Goal: Ask a question

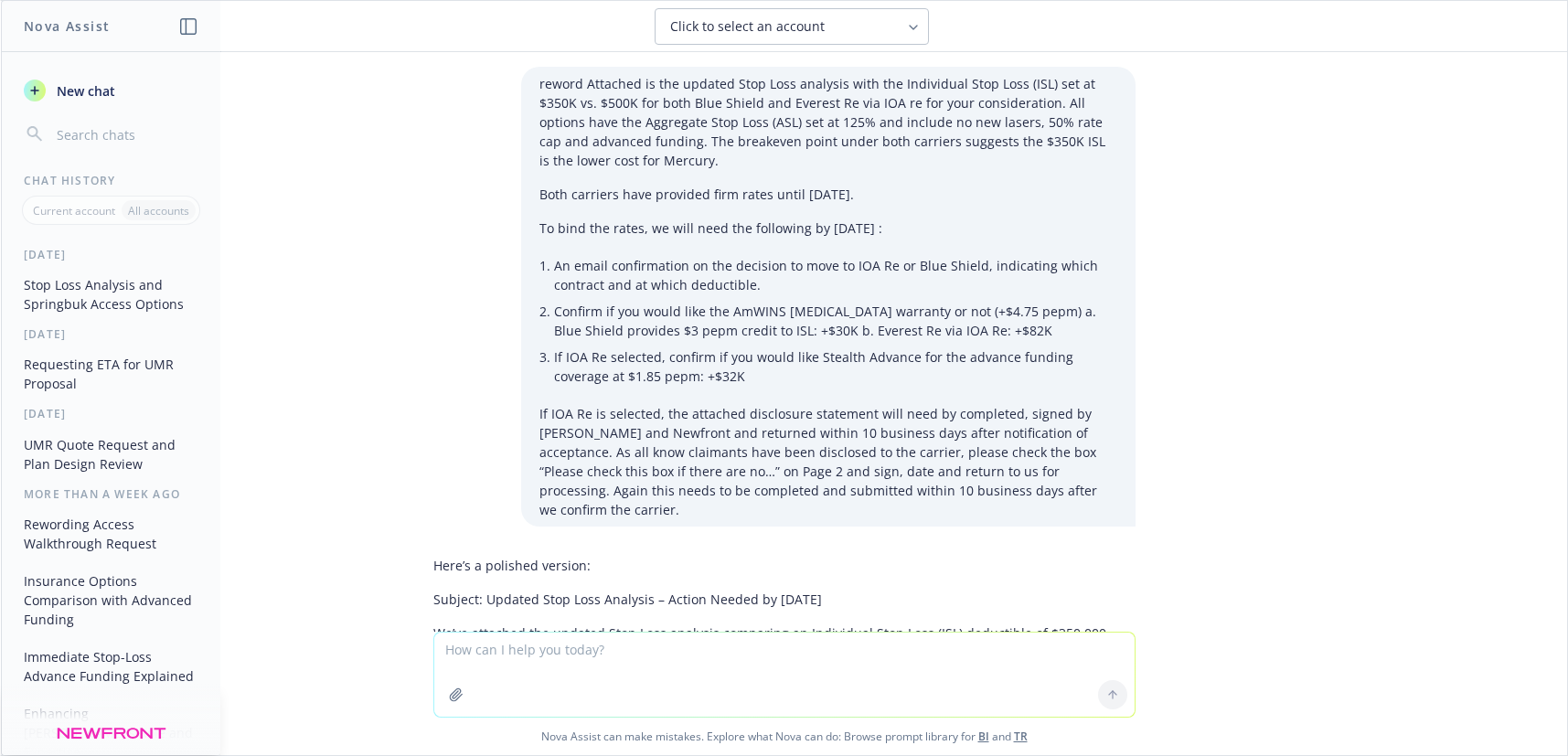
scroll to position [1756, 0]
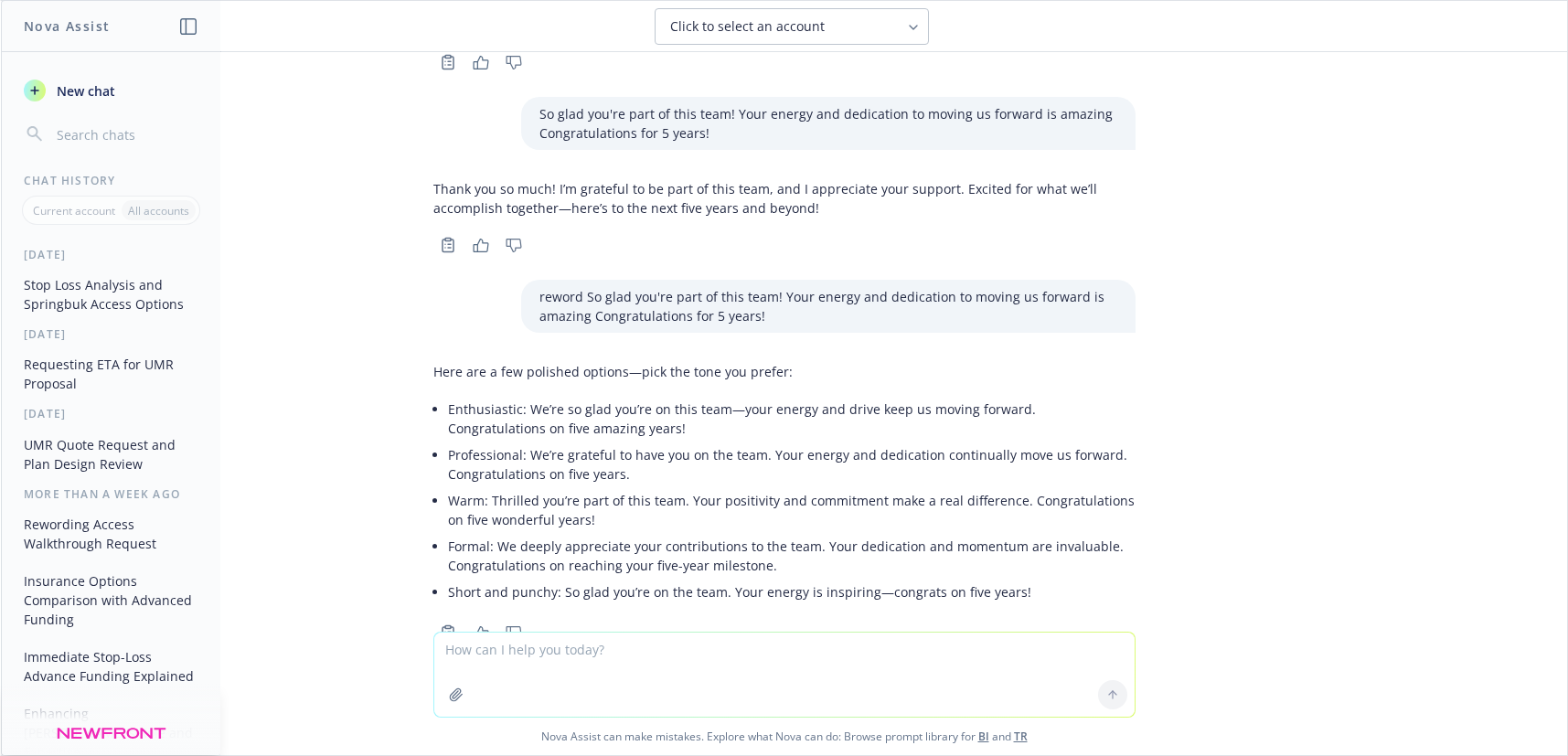
click at [469, 657] on textarea at bounding box center [784, 675] width 700 height 84
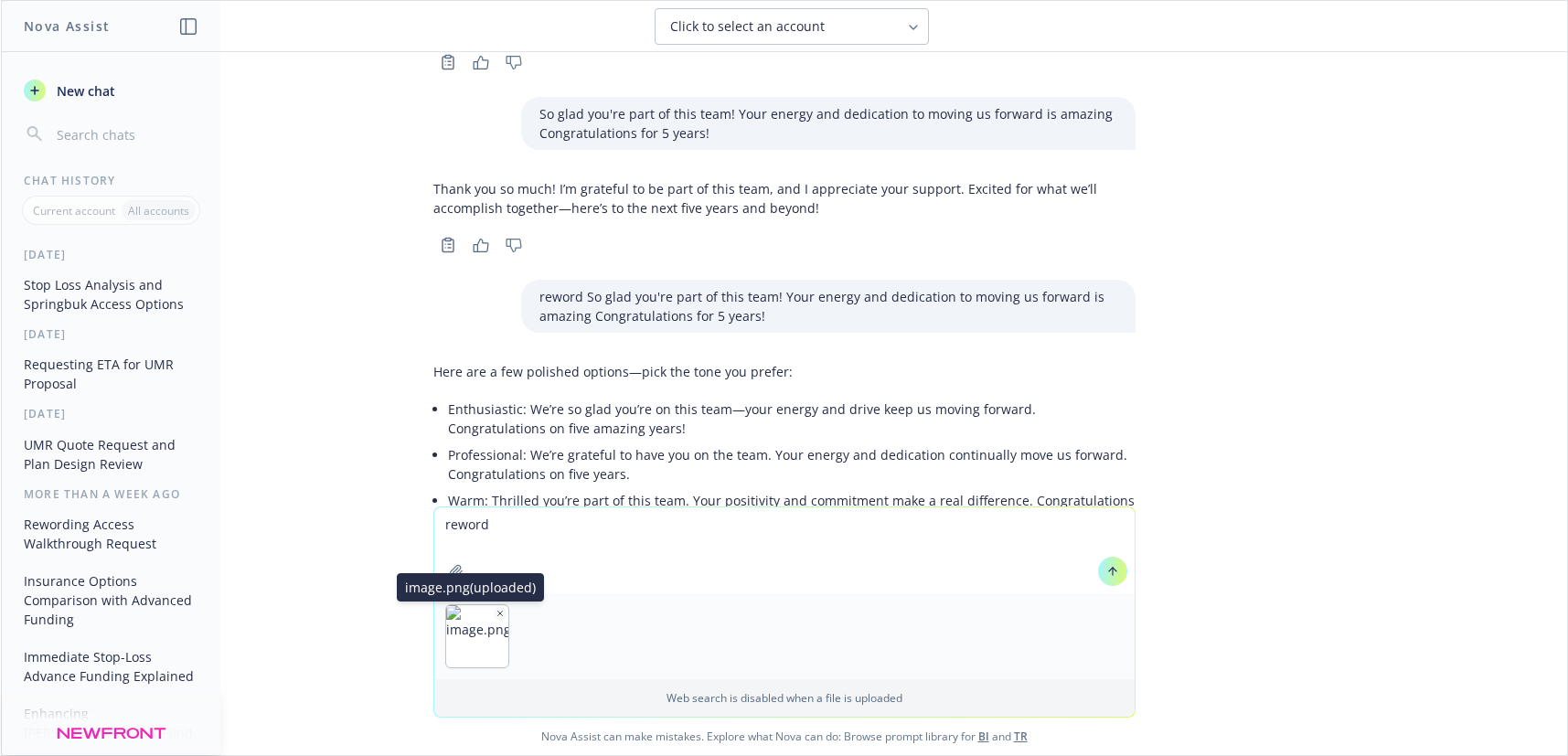
click at [497, 615] on icon "button" at bounding box center [499, 613] width 5 height 5
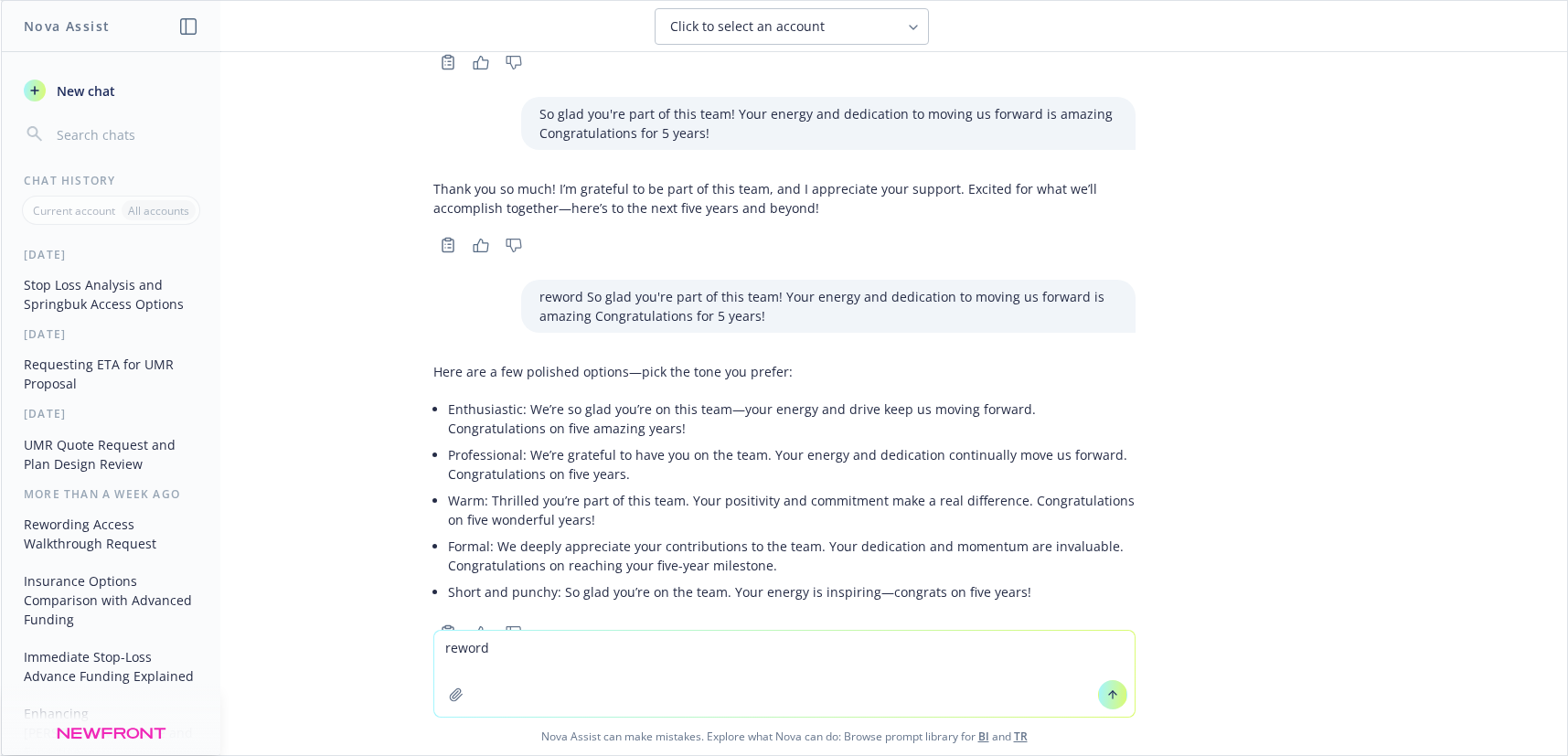
paste textarea "As an alternative to UHC administering the medical/Rx plans, the following opti…"
type textarea "reword As an alternative to UHC administering the medical/Rx plans, the followi…"
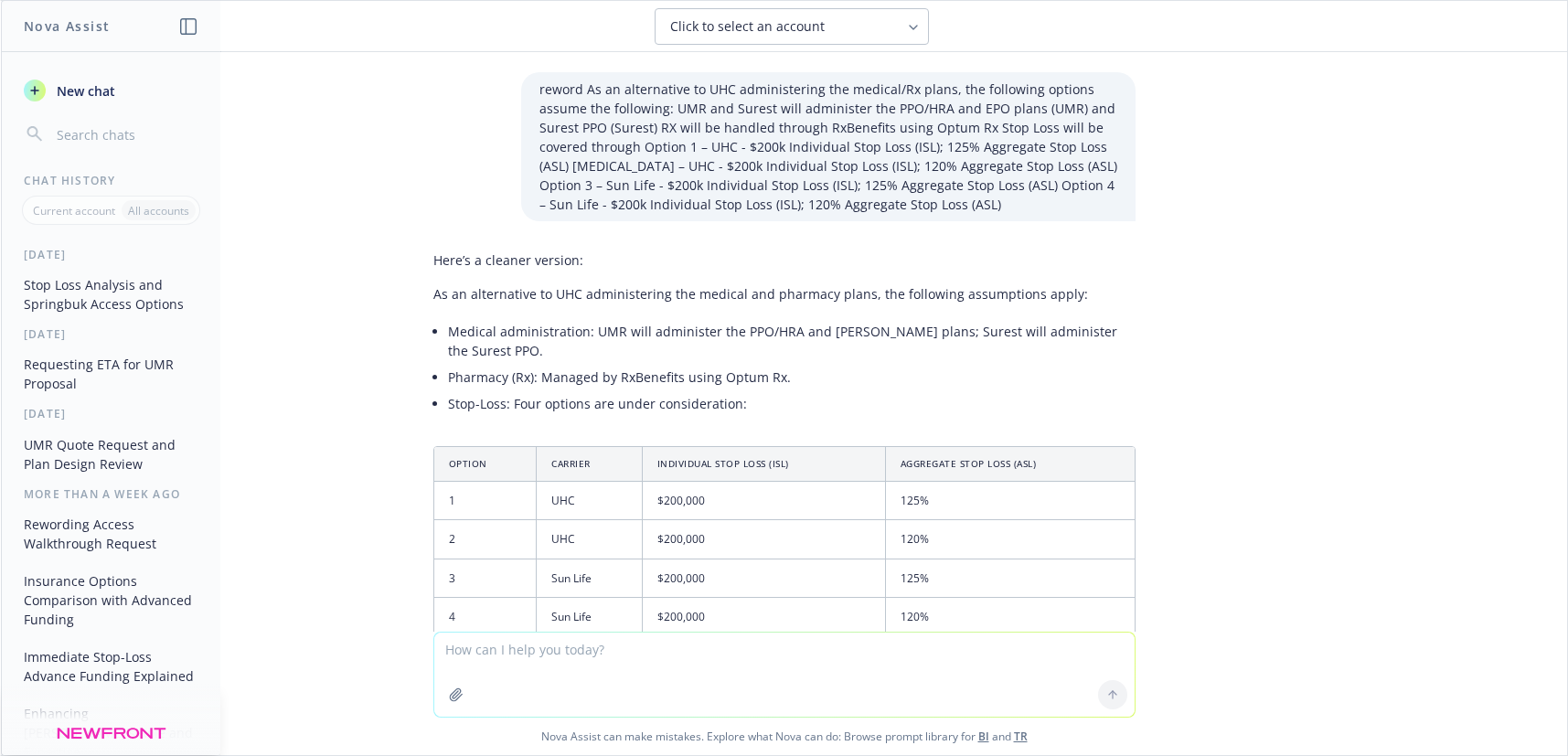
scroll to position [2419, 0]
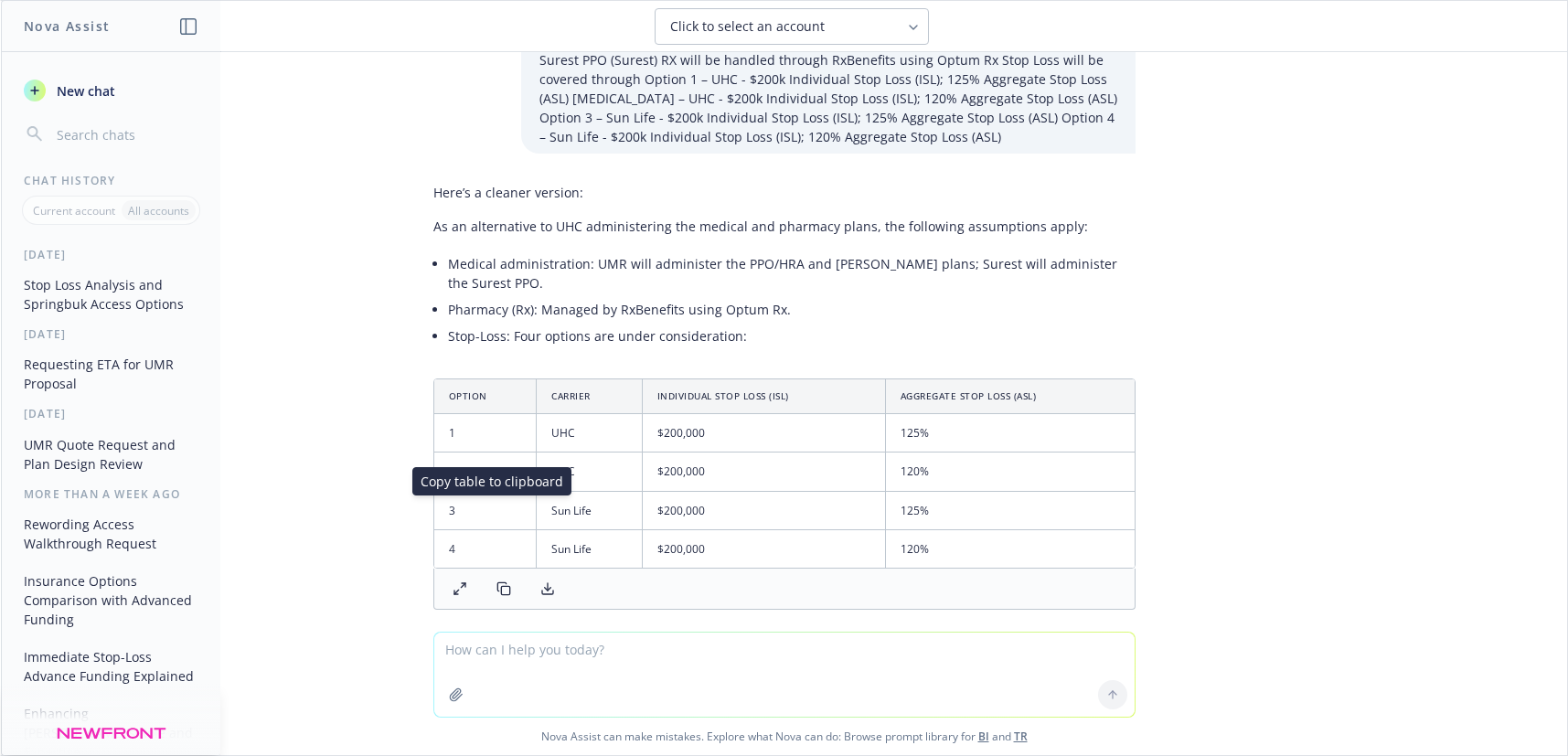
click at [497, 582] on icon at bounding box center [504, 589] width 15 height 15
drag, startPoint x: 1285, startPoint y: 349, endPoint x: 996, endPoint y: 246, distance: 306.9
click at [1278, 349] on div "reword Attached is the updated Stop Loss analysis with the Individual Stop Loss…" at bounding box center [784, 342] width 1566 height 580
click at [469, 653] on textarea at bounding box center [784, 675] width 700 height 84
type textarea "what is protect for rx"
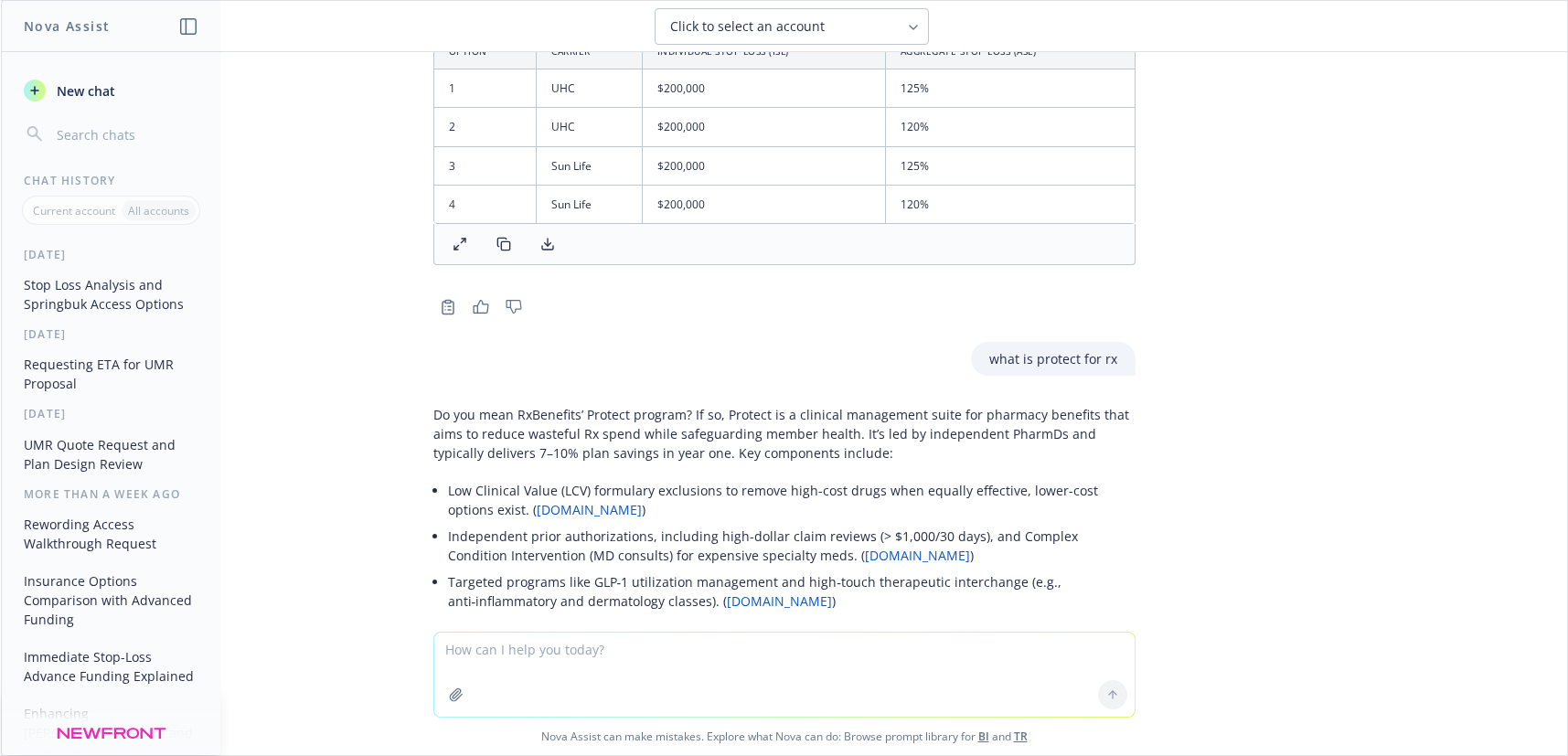
scroll to position [2806, 0]
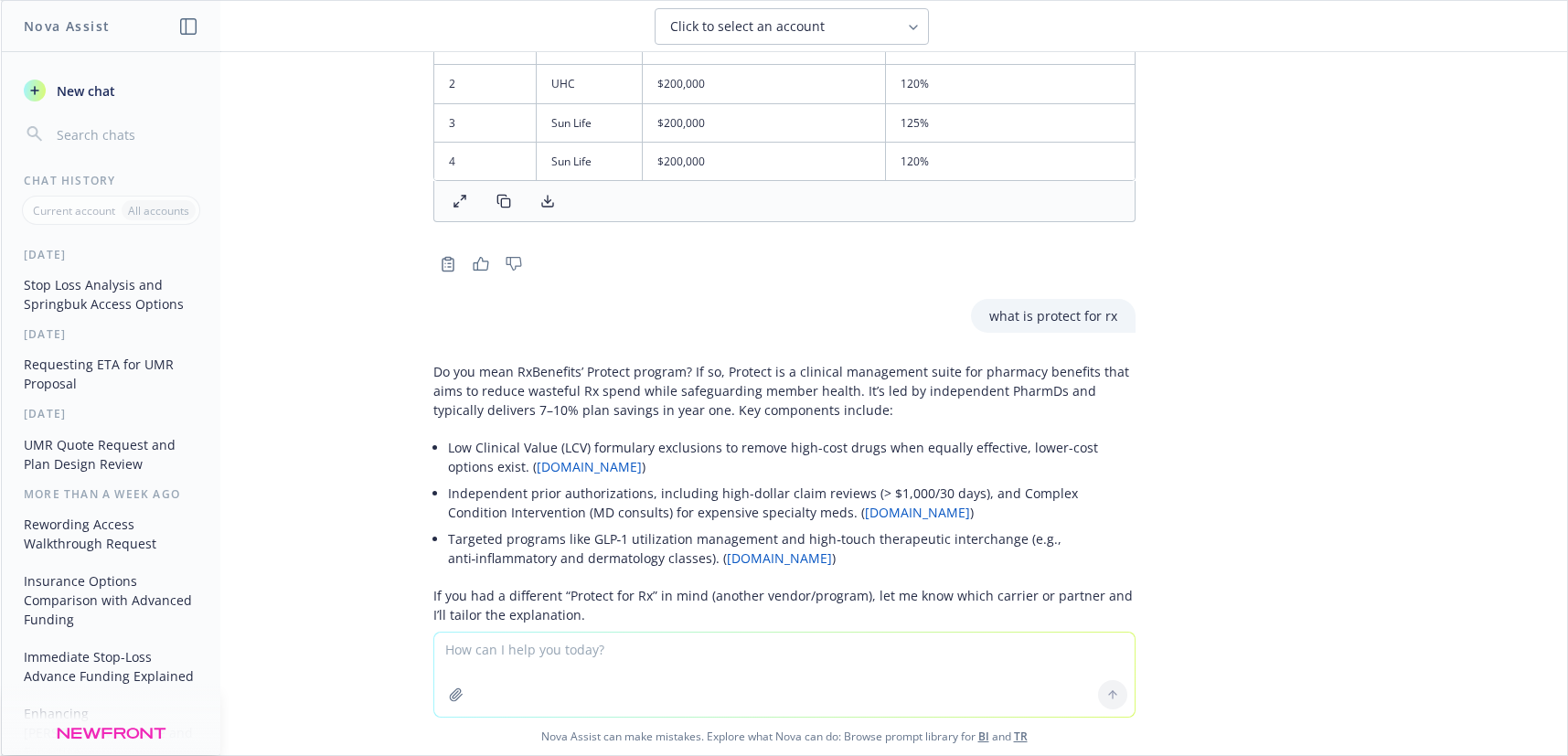
click at [474, 362] on p "Do you mean RxBenefits’ Protect program? If so, Protect is a clinical managemen…" at bounding box center [784, 391] width 702 height 58
click at [752, 362] on p "Do you mean RxBenefits’ Protect program? If so, Protect is a clinical managemen…" at bounding box center [784, 391] width 702 height 58
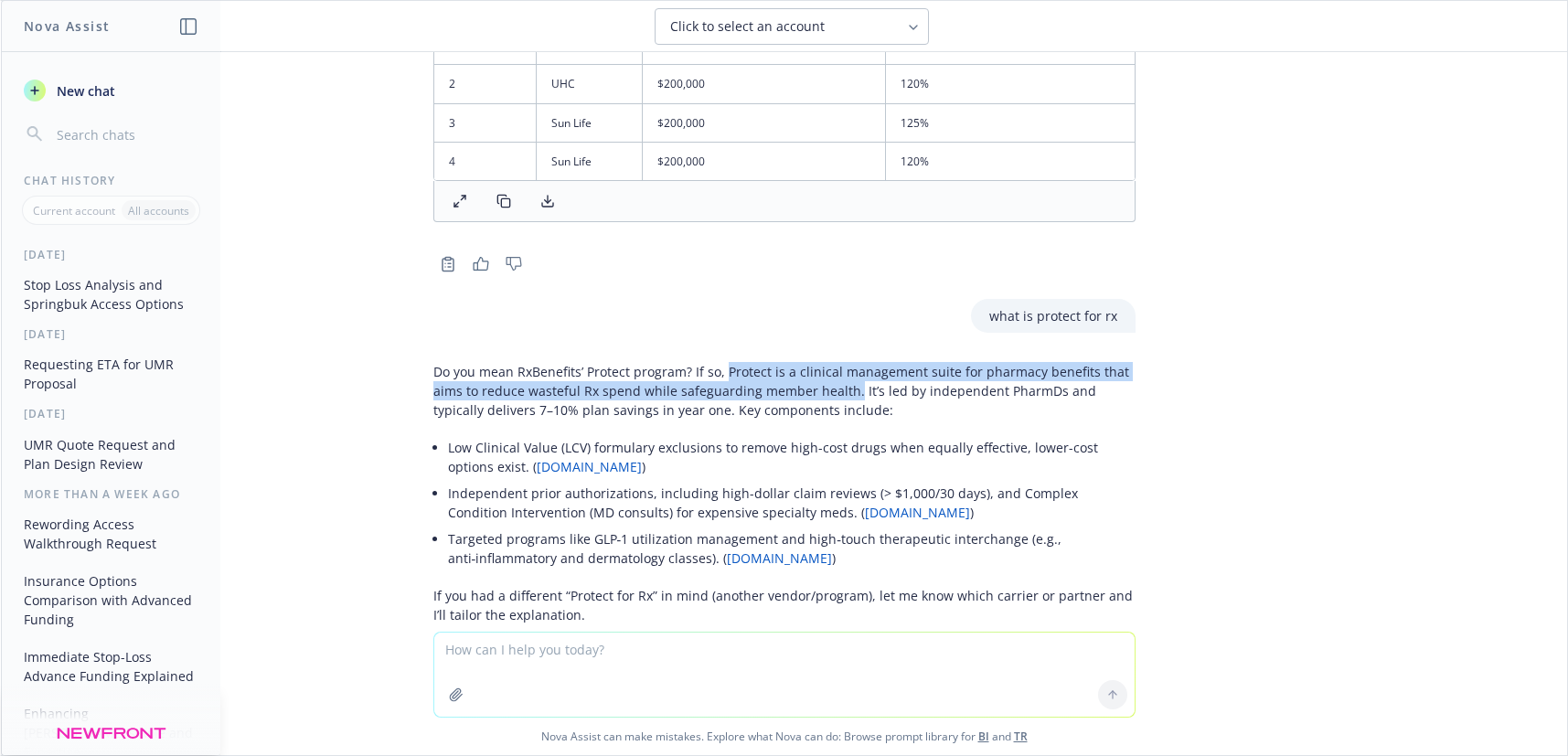
drag, startPoint x: 713, startPoint y: 297, endPoint x: 832, endPoint y: 319, distance: 120.9
click at [832, 362] on p "Do you mean RxBenefits’ Protect program? If so, Protect is a clinical managemen…" at bounding box center [784, 391] width 702 height 58
copy p "Protect is a clinical management suite for pharmacy benefits that aims to reduc…"
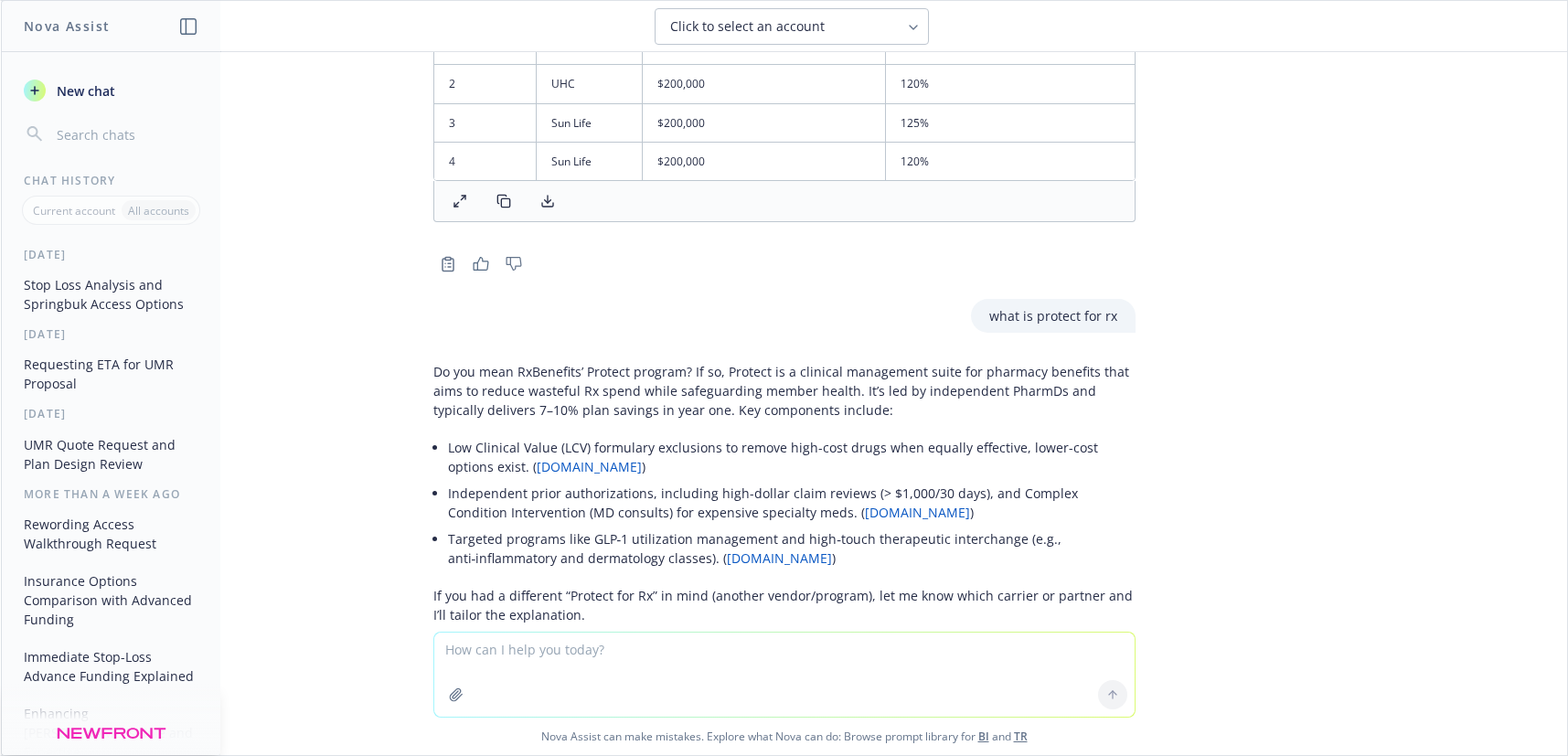
drag, startPoint x: 868, startPoint y: 459, endPoint x: 812, endPoint y: 398, distance: 82.9
click at [868, 526] on li "Targeted programs like GLP‑1 utilization management and high‑touch therapeutic …" at bounding box center [792, 549] width 688 height 46
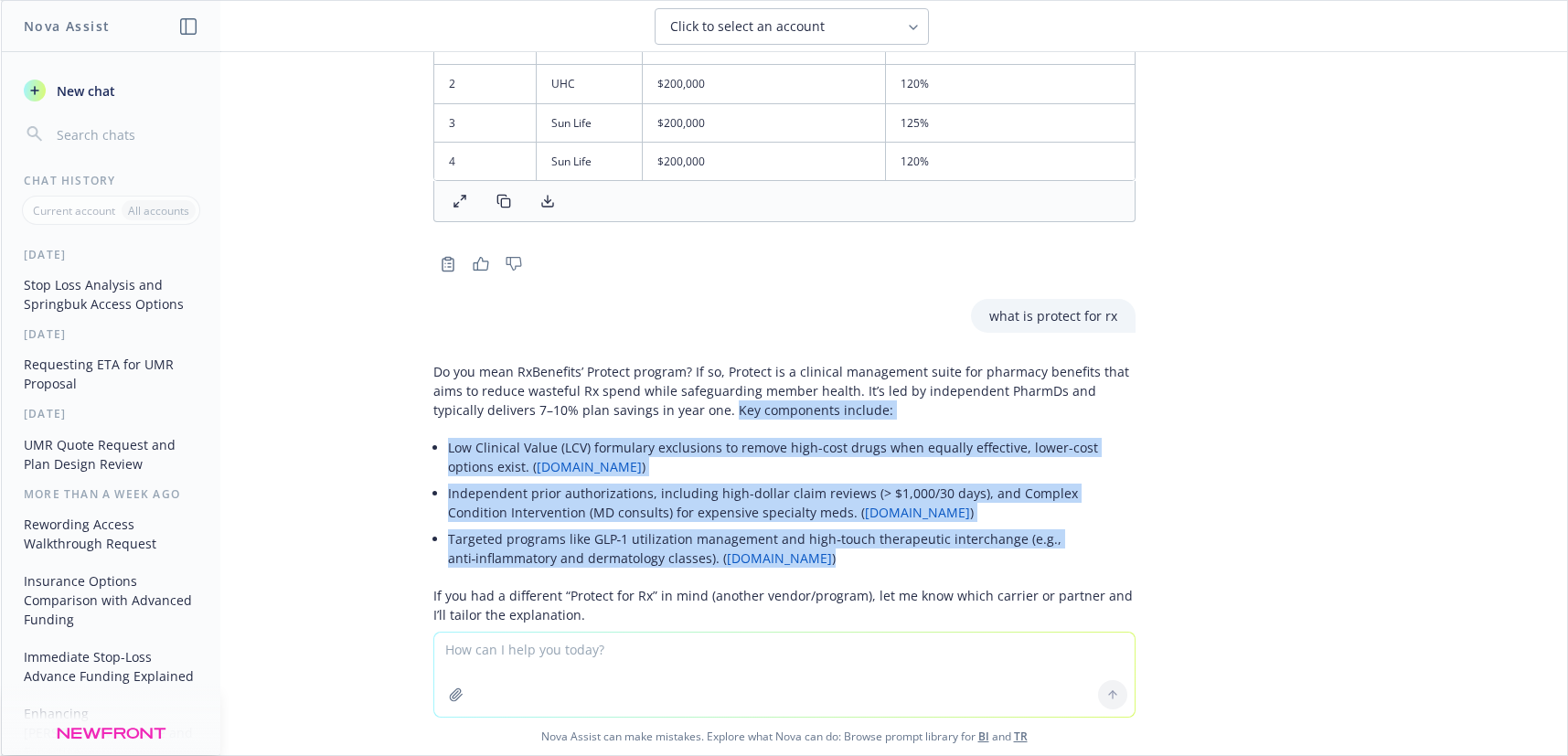
drag, startPoint x: 659, startPoint y: 336, endPoint x: 817, endPoint y: 481, distance: 214.2
click at [817, 481] on div "Do you mean RxBenefits’ Protect program? If so, Protect is a clinical managemen…" at bounding box center [784, 493] width 702 height 277
copy div "Key components include: Low Clinical Value (LCV) formulary exclusions to remove…"
